Goal: Information Seeking & Learning: Learn about a topic

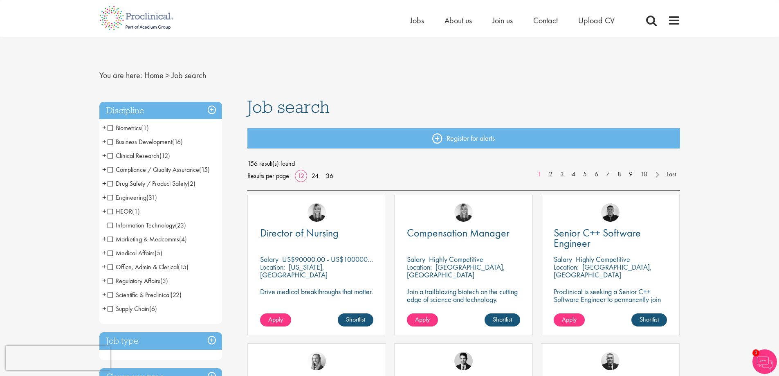
click at [104, 296] on span "+" at bounding box center [104, 294] width 4 height 12
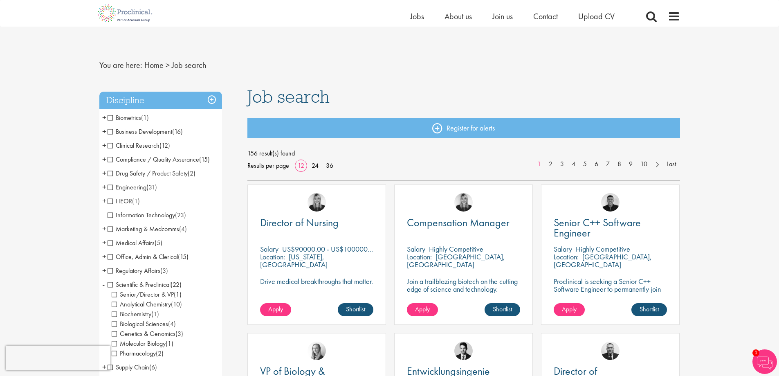
scroll to position [123, 0]
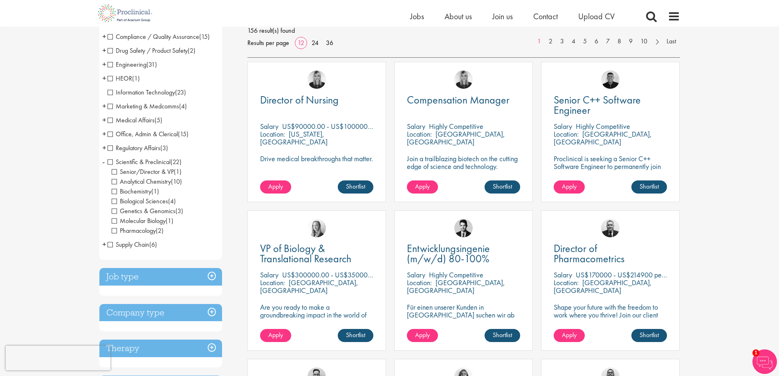
click at [113, 199] on span "Biological Sciences" at bounding box center [140, 201] width 56 height 9
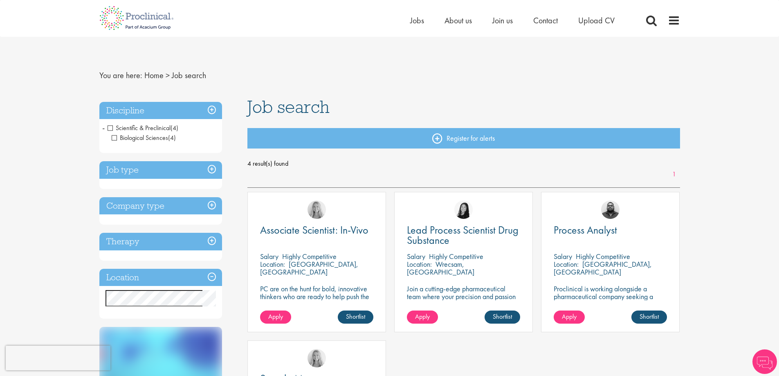
click at [104, 126] on li "Scientific & Preclinical (4) - + Biological Sciences (4)" at bounding box center [160, 133] width 123 height 24
click at [104, 126] on span "-" at bounding box center [103, 127] width 2 height 12
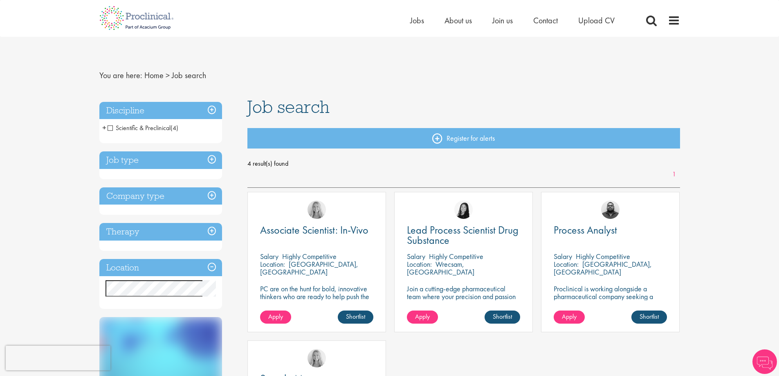
click at [104, 126] on span "+" at bounding box center [104, 127] width 4 height 12
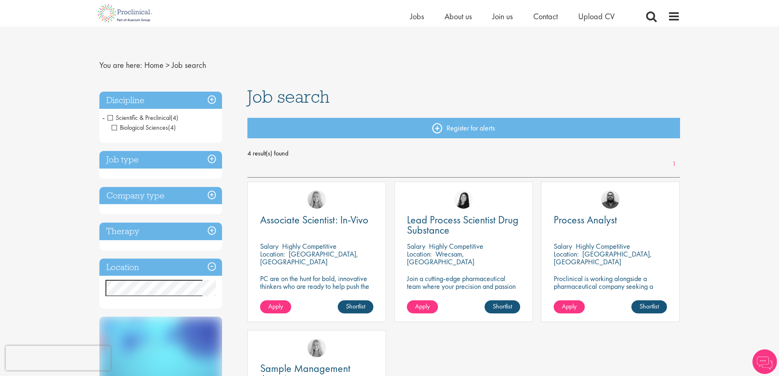
scroll to position [123, 0]
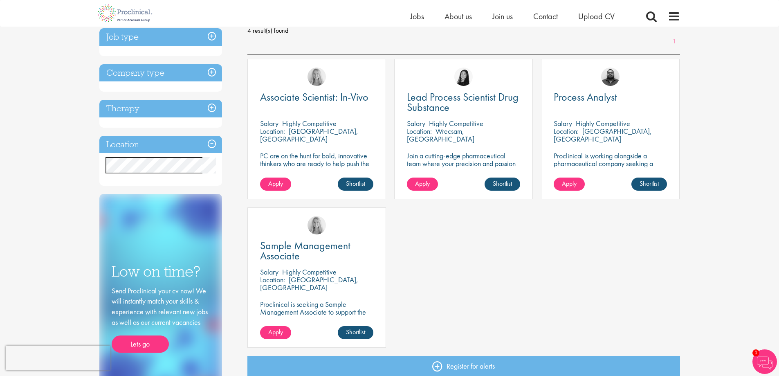
drag, startPoint x: 468, startPoint y: 128, endPoint x: 490, endPoint y: 131, distance: 22.3
click at [490, 131] on div "Location: Wrecsam, Cymru" at bounding box center [463, 135] width 113 height 16
drag, startPoint x: 320, startPoint y: 98, endPoint x: 331, endPoint y: 102, distance: 11.0
click at [331, 102] on span "Associate Scientist: In-Vivo" at bounding box center [314, 97] width 108 height 14
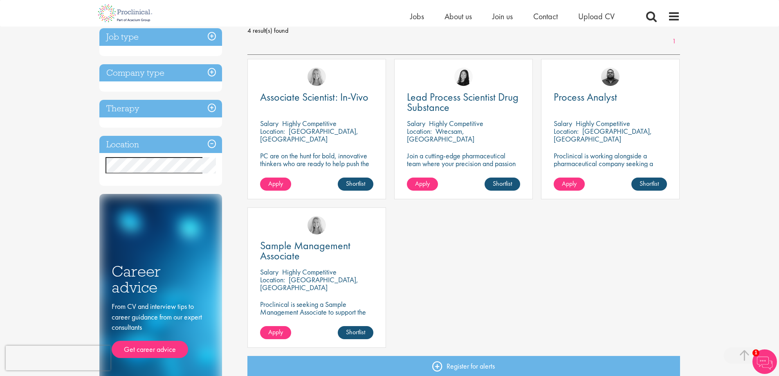
scroll to position [490, 0]
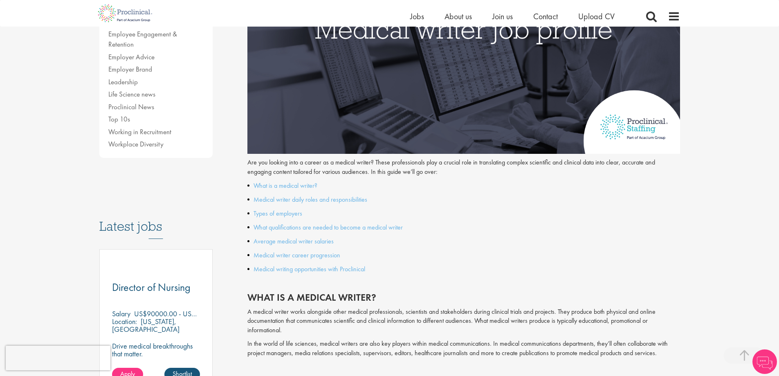
scroll to position [245, 0]
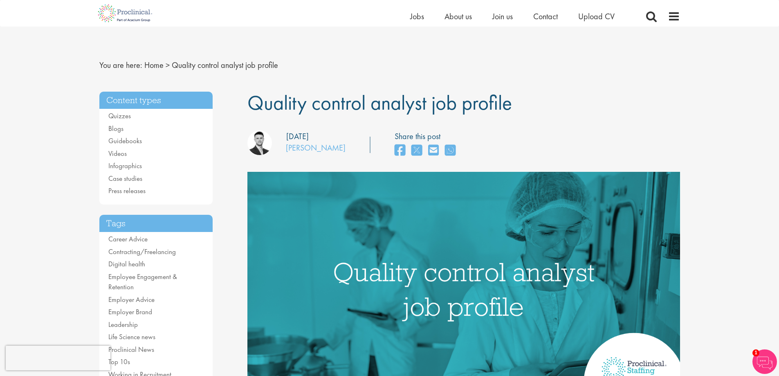
scroll to position [245, 0]
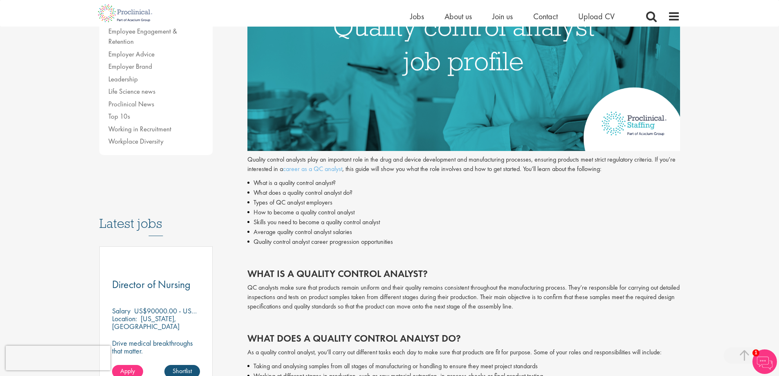
click at [422, 156] on p "Quality control analysts play an important role in the drug and device developm…" at bounding box center [463, 164] width 432 height 19
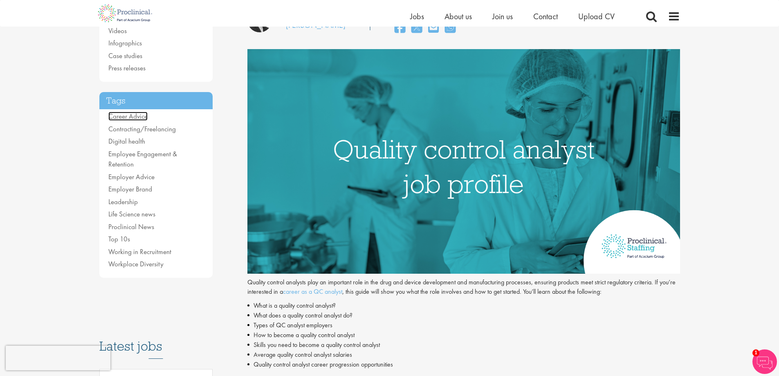
scroll to position [0, 0]
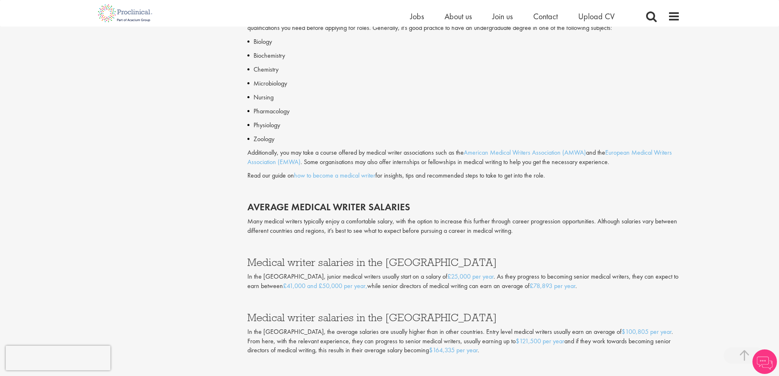
scroll to position [827, 0]
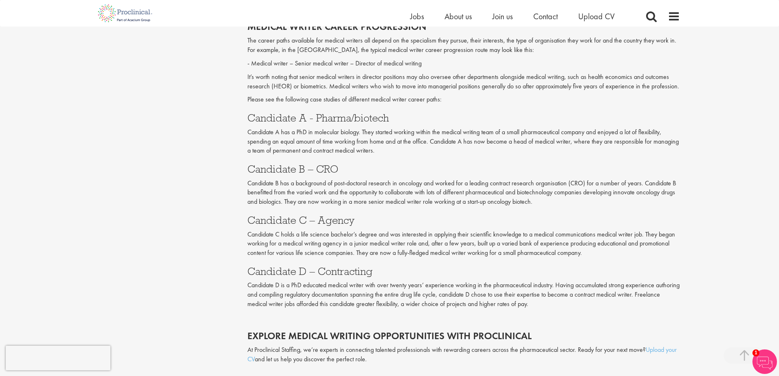
scroll to position [1440, 0]
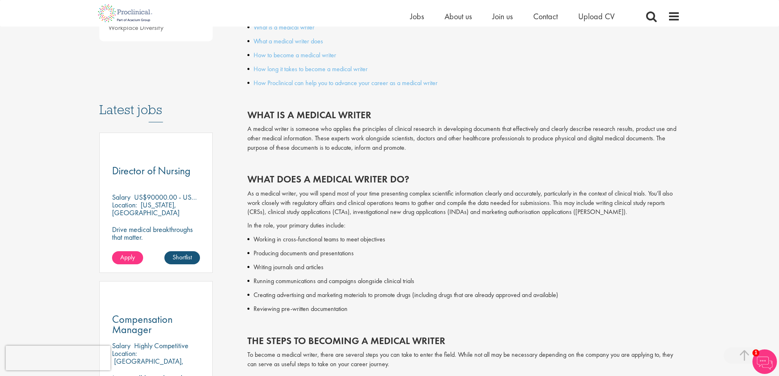
scroll to position [368, 0]
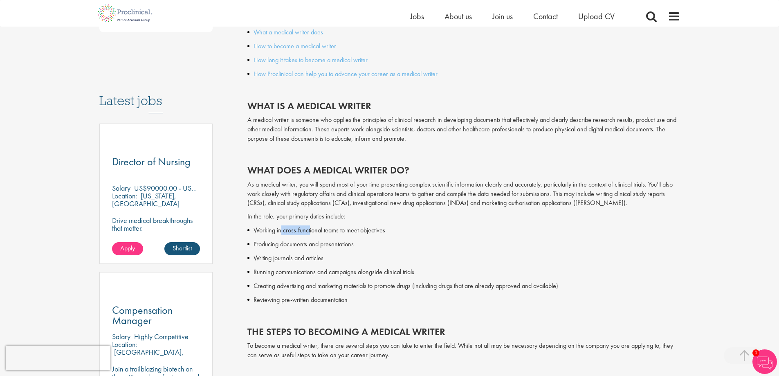
drag, startPoint x: 281, startPoint y: 231, endPoint x: 310, endPoint y: 228, distance: 29.2
click at [310, 228] on p "Working in cross-functional teams to meet objectives" at bounding box center [466, 230] width 426 height 10
drag, startPoint x: 506, startPoint y: 204, endPoint x: 531, endPoint y: 207, distance: 26.0
click at [531, 207] on p "As a medical writer, you will spend most of your time presenting complex scient…" at bounding box center [463, 194] width 432 height 28
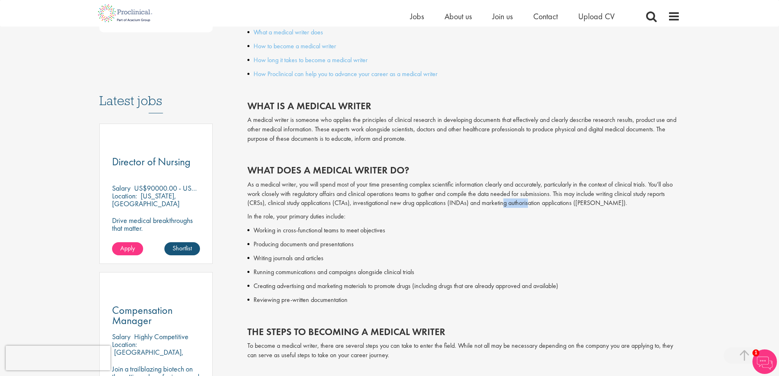
click at [531, 207] on p "As a medical writer, you will spend most of your time presenting complex scient…" at bounding box center [463, 194] width 432 height 28
click at [303, 233] on p "Working in cross-functional teams to meet objectives" at bounding box center [466, 230] width 426 height 10
click at [291, 243] on p "Producing documents and presentations" at bounding box center [466, 244] width 426 height 10
click at [290, 256] on p "Writing journals and articles" at bounding box center [466, 258] width 426 height 10
click at [474, 181] on p "As a medical writer, you will spend most of your time presenting complex scient…" at bounding box center [463, 194] width 432 height 28
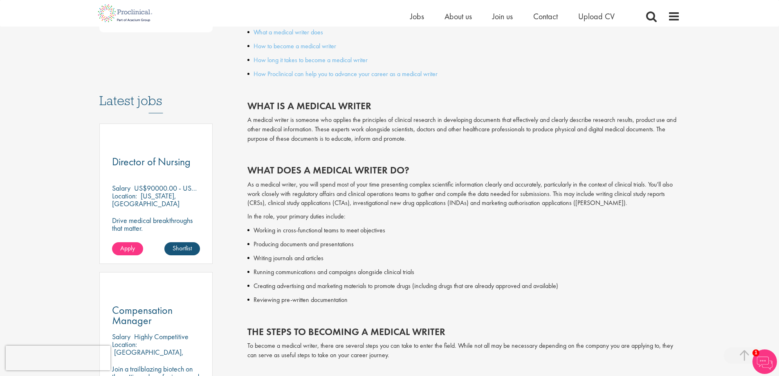
click at [493, 214] on p "In the role, your primary duties include:" at bounding box center [463, 216] width 432 height 9
click at [642, 224] on div "As a medical writer, you will spend most of your time presenting complex scient…" at bounding box center [463, 341] width 432 height 323
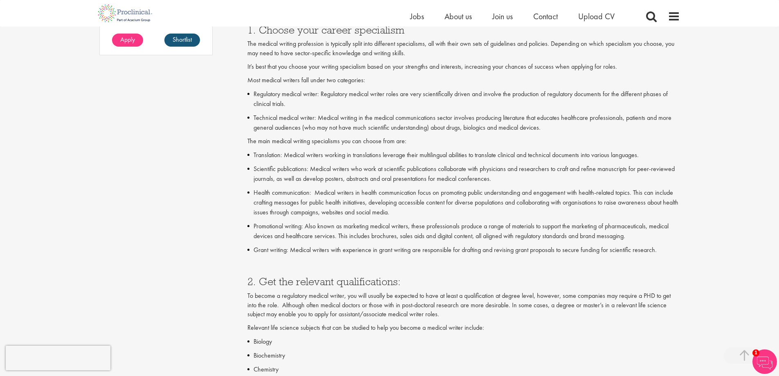
scroll to position [736, 0]
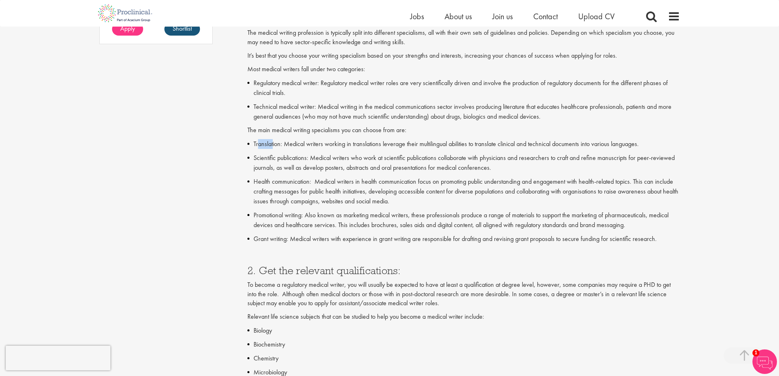
drag, startPoint x: 257, startPoint y: 143, endPoint x: 273, endPoint y: 143, distance: 16.3
click at [273, 143] on p "Translation: Medical writers working in translations leverage their multilingua…" at bounding box center [466, 144] width 426 height 10
drag, startPoint x: 256, startPoint y: 157, endPoint x: 269, endPoint y: 159, distance: 12.7
click at [269, 159] on p "Scientific publications: Medical writers who work at scientific publications co…" at bounding box center [466, 163] width 426 height 20
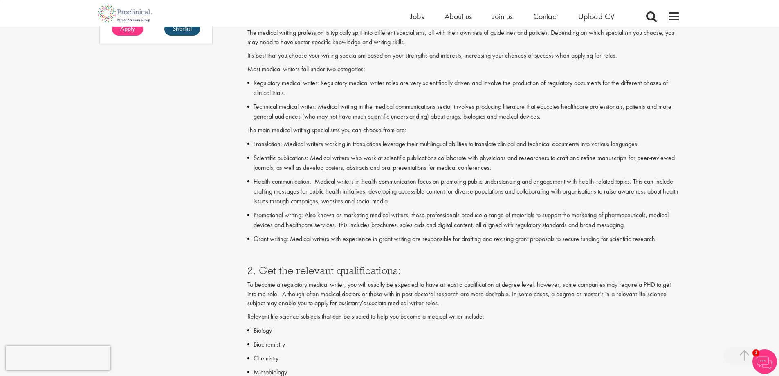
click at [272, 158] on p "Scientific publications: Medical writers who work at scientific publications co…" at bounding box center [466, 163] width 426 height 20
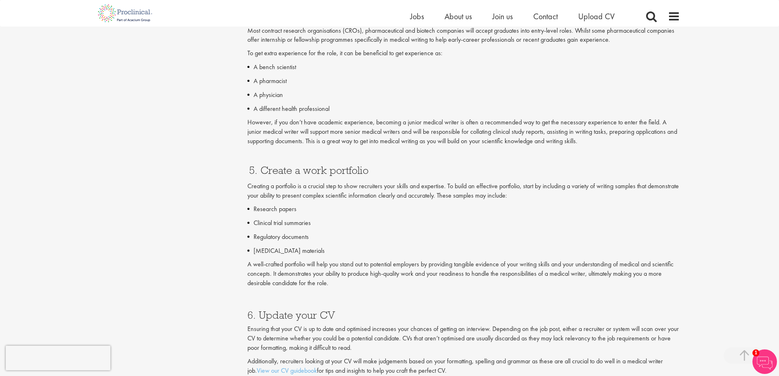
scroll to position [1471, 0]
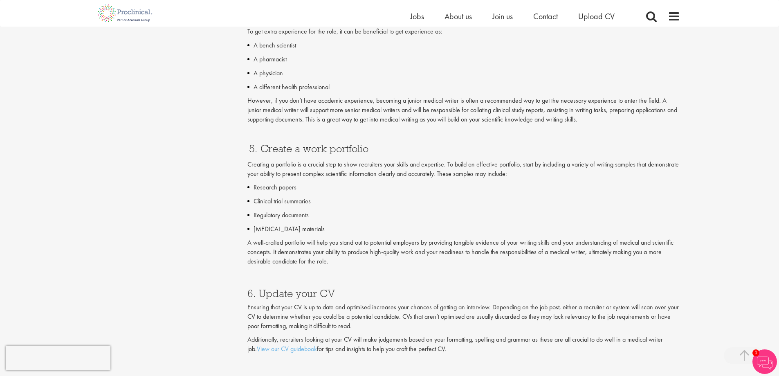
click at [308, 102] on p "However, if you don’t have academic experience, becoming a junior medical write…" at bounding box center [463, 110] width 432 height 28
click at [326, 106] on p "However, if you don’t have academic experience, becoming a junior medical write…" at bounding box center [463, 110] width 432 height 28
click at [329, 107] on p "However, if you don’t have academic experience, becoming a junior medical write…" at bounding box center [463, 110] width 432 height 28
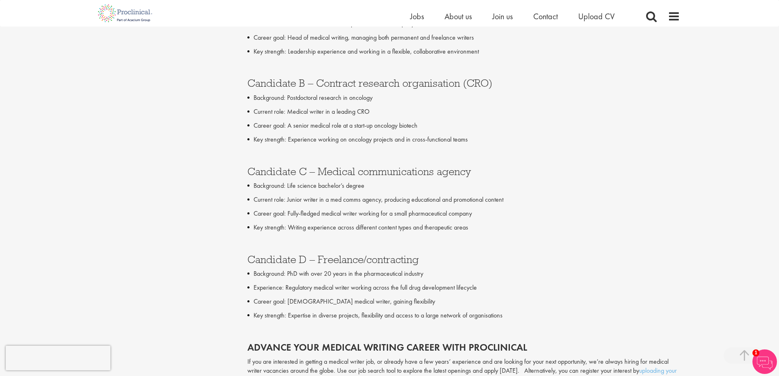
scroll to position [2084, 0]
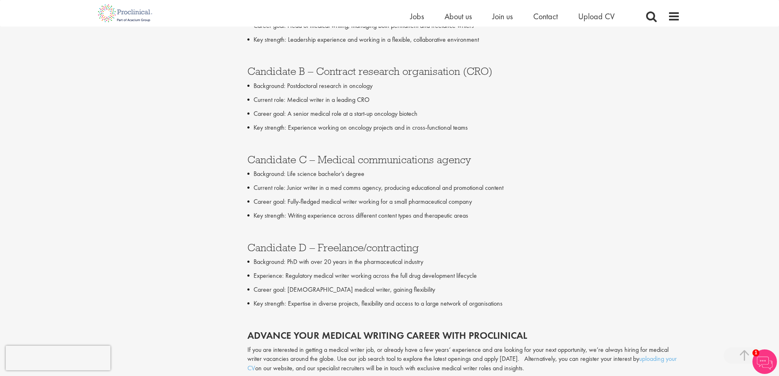
drag, startPoint x: 320, startPoint y: 159, endPoint x: 477, endPoint y: 160, distance: 157.0
click at [477, 160] on h3 "Candidate C – Medical communications agency" at bounding box center [463, 159] width 432 height 11
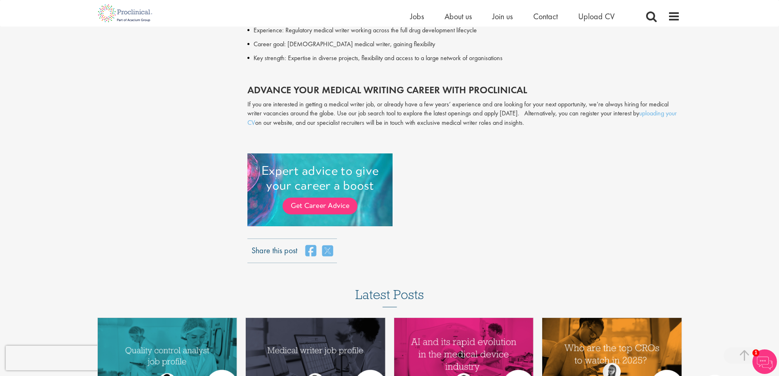
scroll to position [1594, 0]
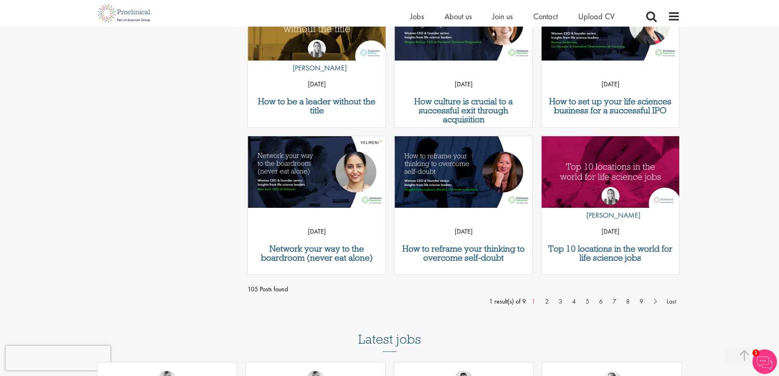
scroll to position [613, 0]
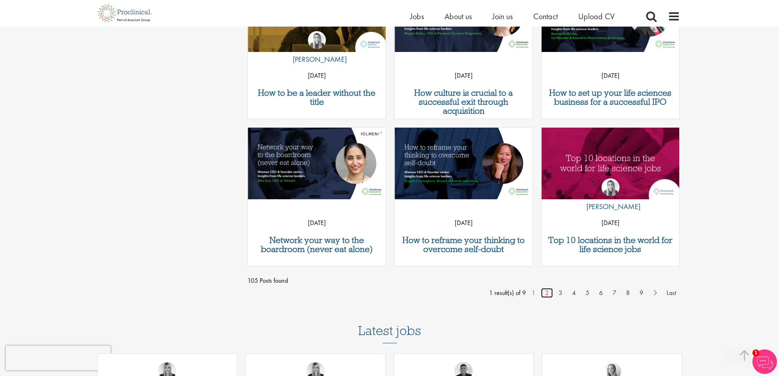
click at [549, 292] on link "2" at bounding box center [547, 293] width 12 height 10
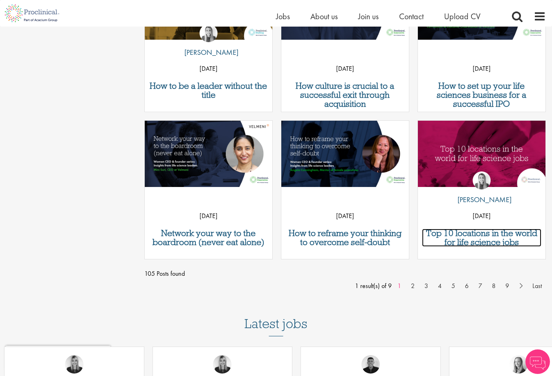
drag, startPoint x: 589, startPoint y: 233, endPoint x: 461, endPoint y: 237, distance: 128.8
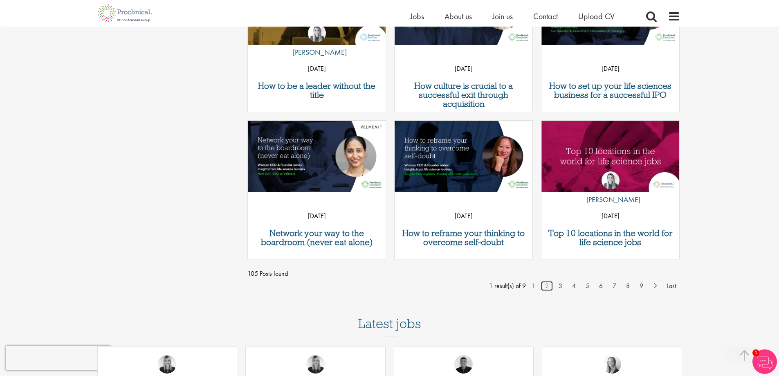
click at [546, 285] on link "2" at bounding box center [547, 286] width 12 height 10
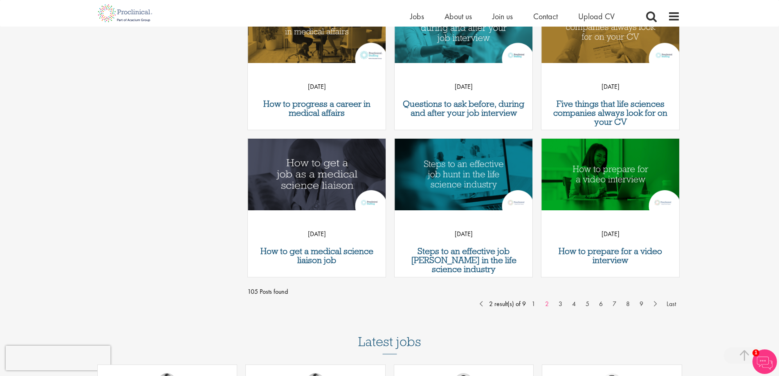
scroll to position [613, 0]
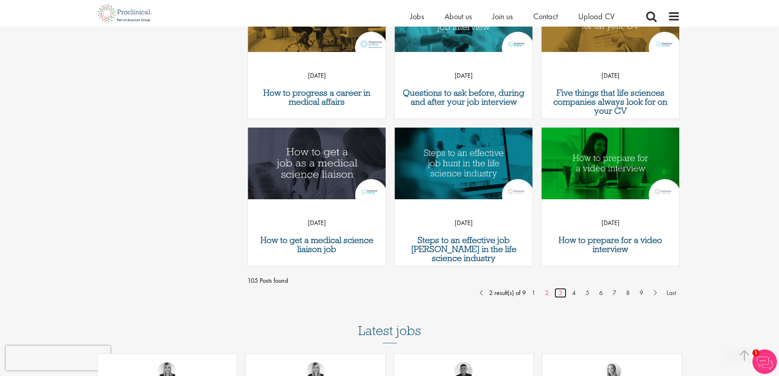
click at [560, 293] on link "3" at bounding box center [560, 293] width 12 height 10
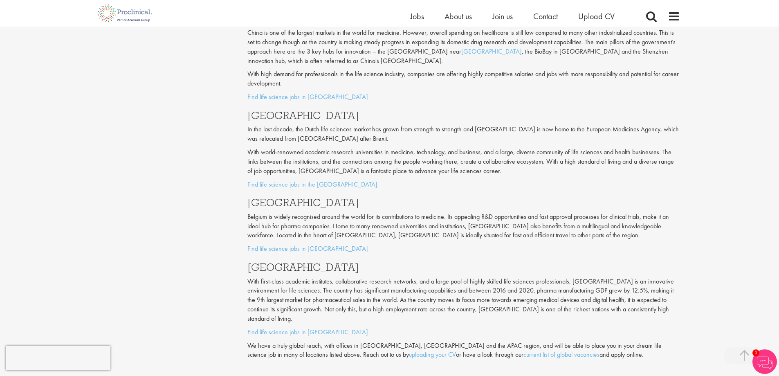
scroll to position [3188, 0]
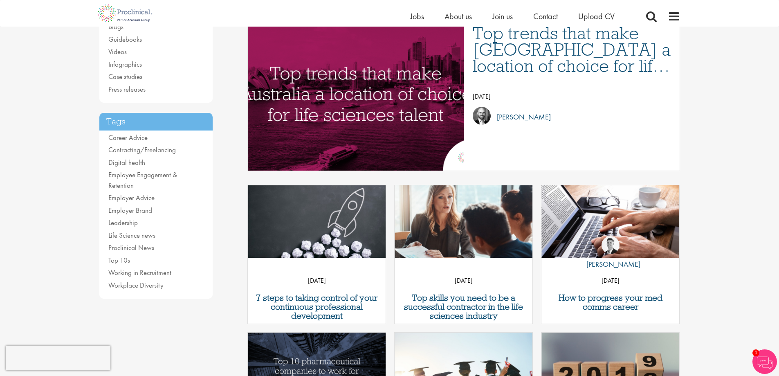
scroll to position [123, 0]
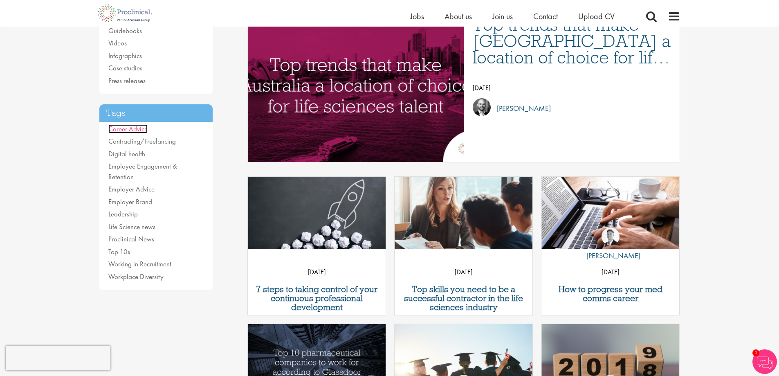
click at [126, 128] on link "Career Advice" at bounding box center [127, 128] width 39 height 9
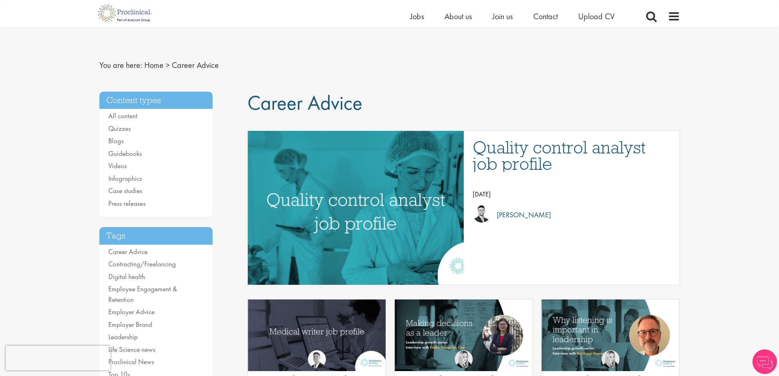
scroll to position [123, 0]
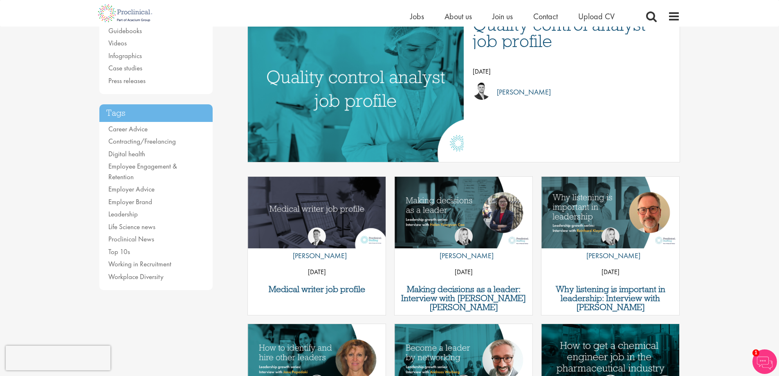
click at [307, 293] on div "Medical writer job profile by [PERSON_NAME] [DATE]" at bounding box center [316, 245] width 139 height 139
click at [307, 287] on h3 "Medical writer job profile" at bounding box center [317, 288] width 130 height 9
